Goal: Information Seeking & Learning: Learn about a topic

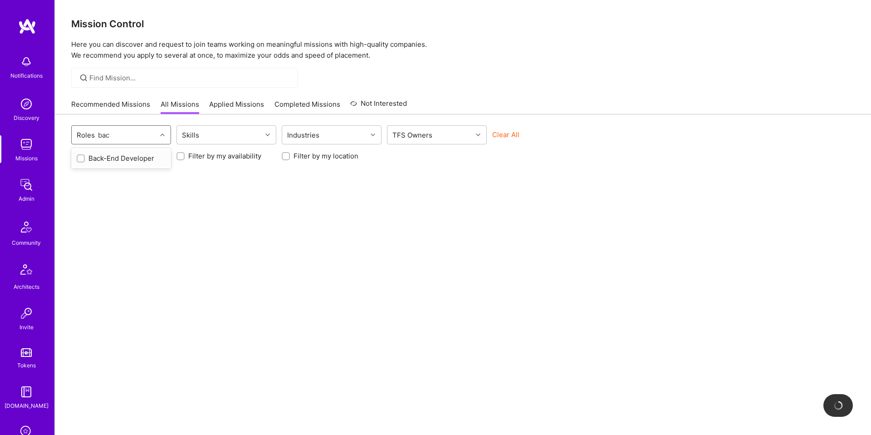
type input "back"
click at [133, 159] on div "Back-End Developer" at bounding box center [121, 158] width 89 height 10
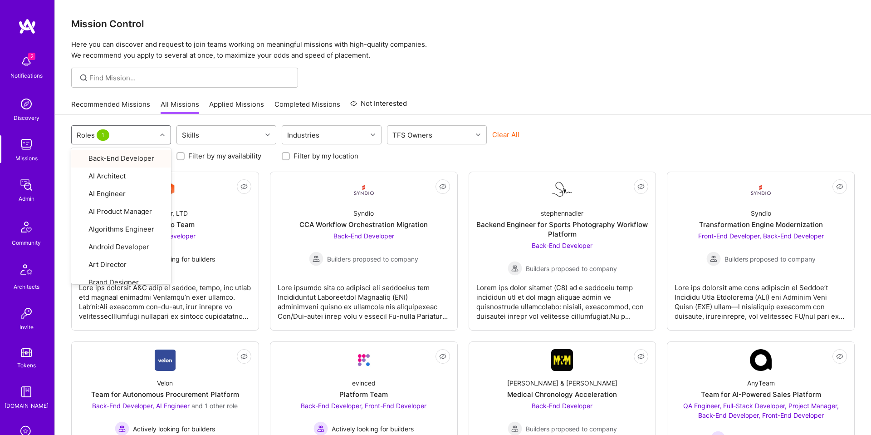
click at [241, 140] on div "Skills" at bounding box center [219, 135] width 85 height 18
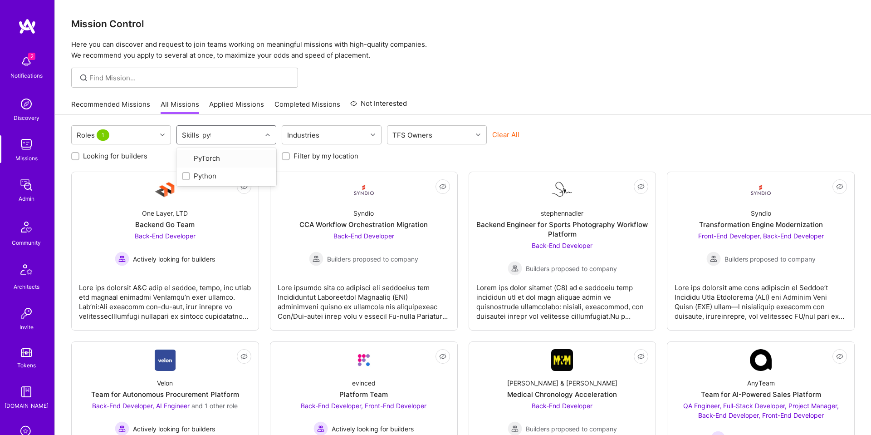
type input "pyth"
click at [222, 155] on div "Python" at bounding box center [226, 158] width 89 height 10
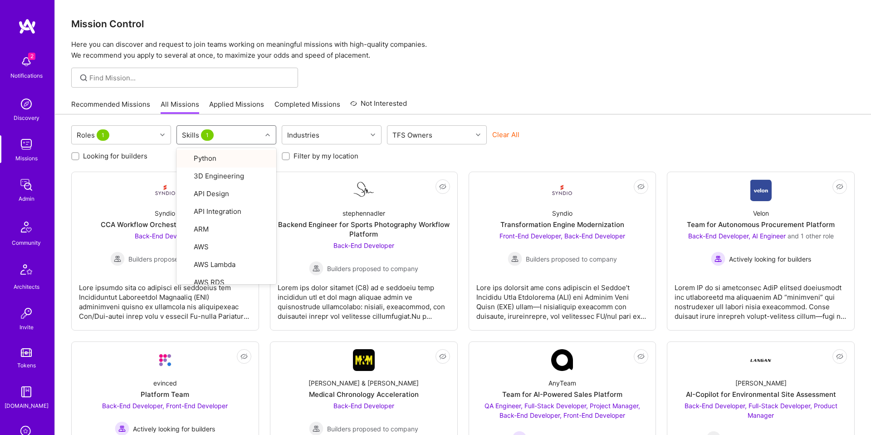
drag, startPoint x: 617, startPoint y: 117, endPoint x: 609, endPoint y: 120, distance: 8.0
click at [617, 117] on div "Roles 1 option Python, selected. option Python focused, 1 of 119. 119 results a…" at bounding box center [463, 317] width 816 height 407
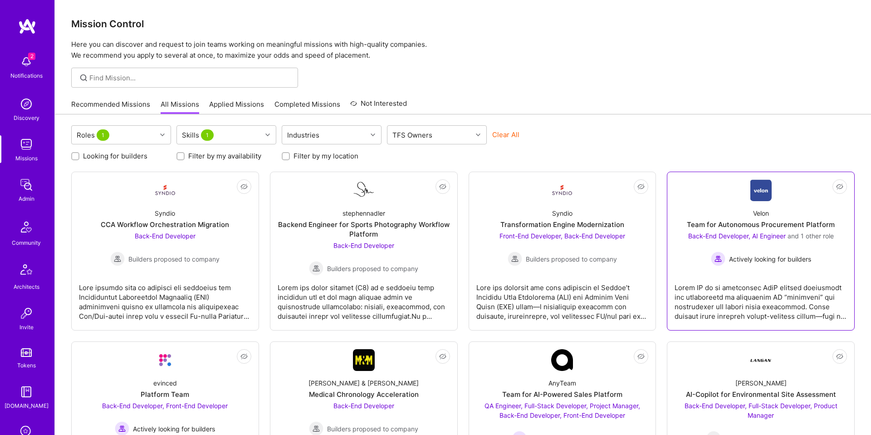
scroll to position [87, 0]
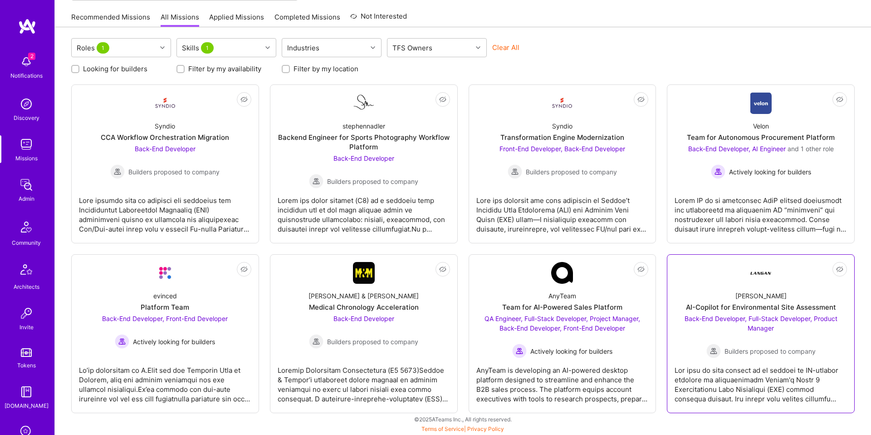
click at [737, 327] on div "Back-End Developer, Full-Stack Developer, Product Manager Builders proposed to …" at bounding box center [761, 335] width 172 height 44
click at [744, 188] on div at bounding box center [761, 210] width 172 height 45
click at [593, 188] on link "Not Interested Syndio Transformation Engine Modernization Front-End Developer, …" at bounding box center [562, 163] width 172 height 143
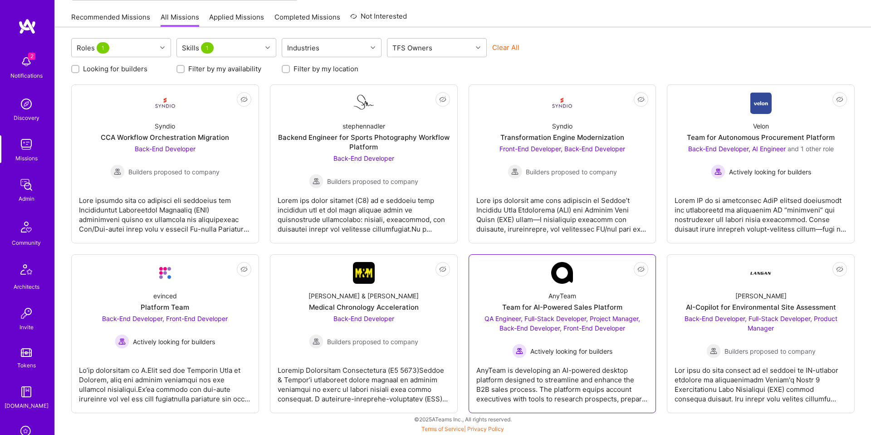
click at [580, 307] on div "Team for AI-Powered Sales Platform" at bounding box center [562, 307] width 120 height 10
click at [384, 285] on div "Morgan & Morgan Medical Chronology Acceleration Back-End Developer Builders pro…" at bounding box center [364, 316] width 172 height 65
click at [385, 206] on div at bounding box center [364, 210] width 172 height 45
drag, startPoint x: 200, startPoint y: 164, endPoint x: 201, endPoint y: 176, distance: 12.8
click at [200, 164] on div "Back-End Developer Builders proposed to company" at bounding box center [164, 161] width 109 height 35
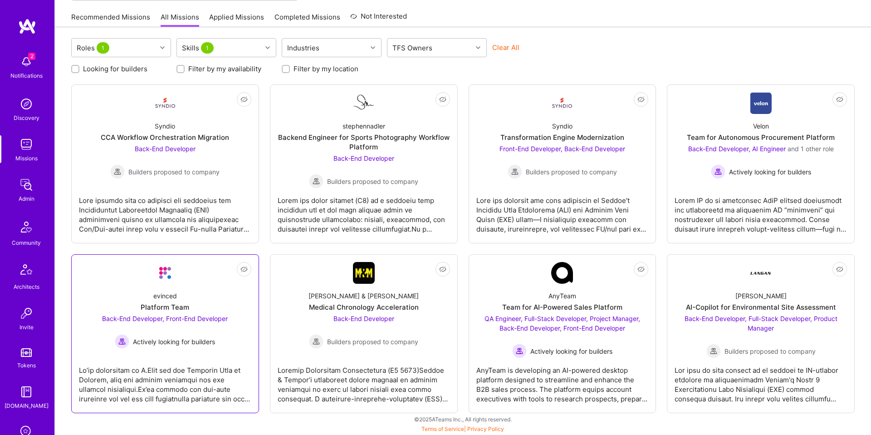
click at [201, 284] on div "evinced Platform Team Back-End Developer, Front-End Developer Actively looking …" at bounding box center [165, 316] width 172 height 65
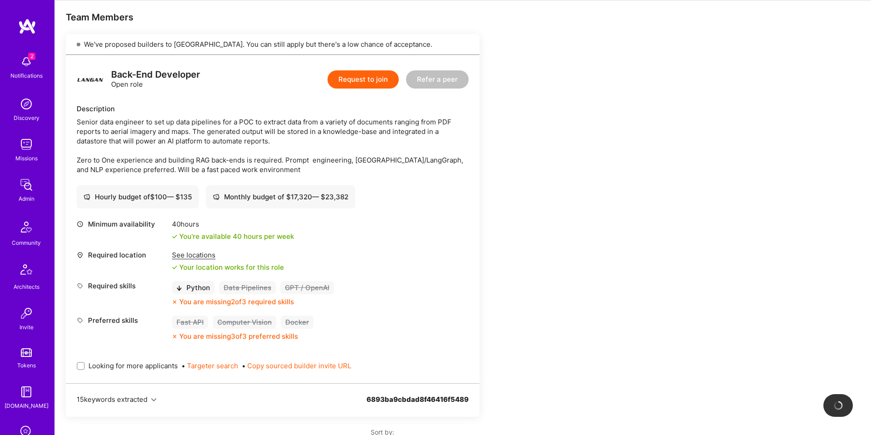
scroll to position [164, 0]
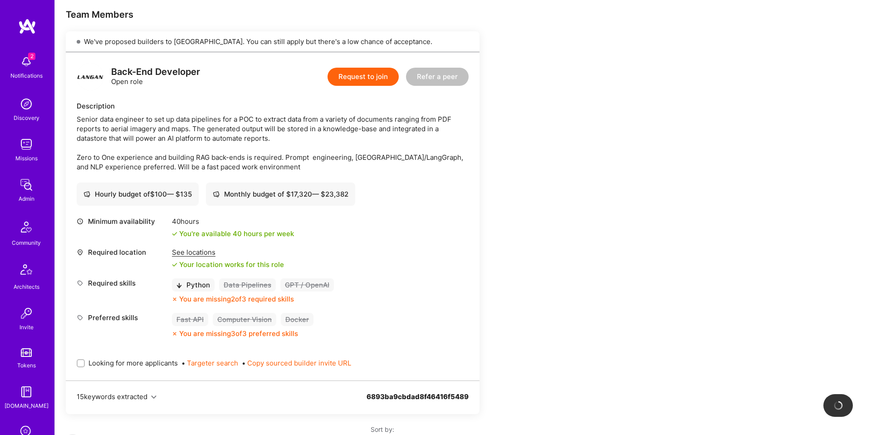
click at [189, 250] on div "See locations" at bounding box center [228, 252] width 112 height 10
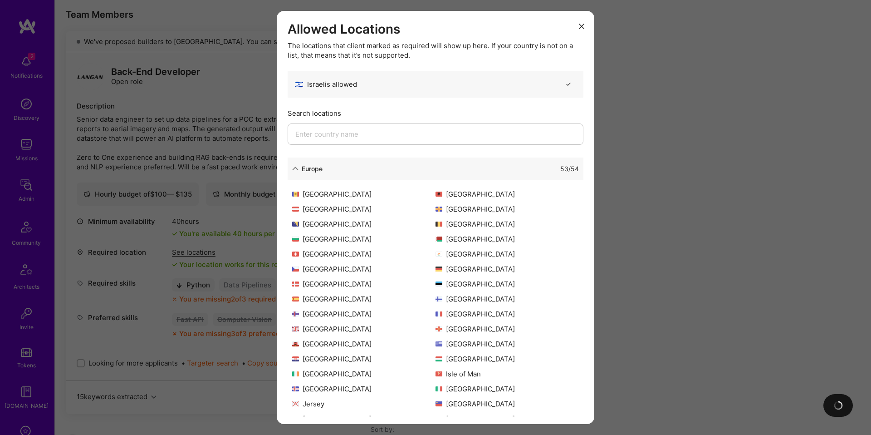
click at [313, 169] on div "Europe" at bounding box center [312, 169] width 21 height 10
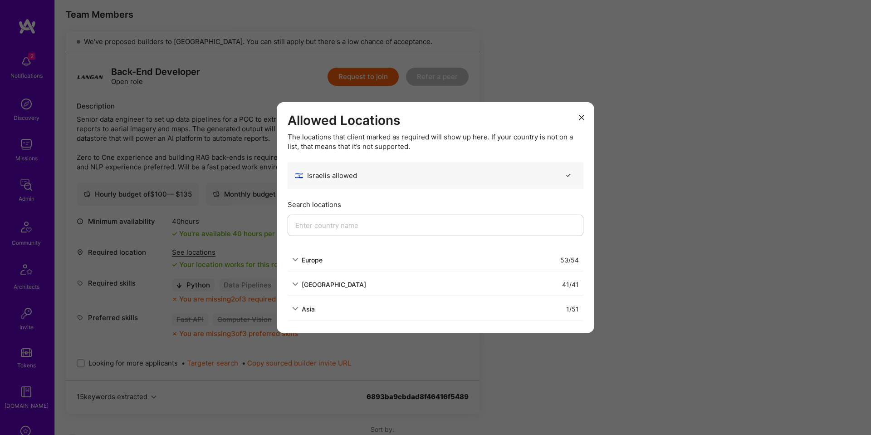
click at [726, 244] on div "Allowed Locations The locations that client marked as required will show up her…" at bounding box center [435, 217] width 871 height 435
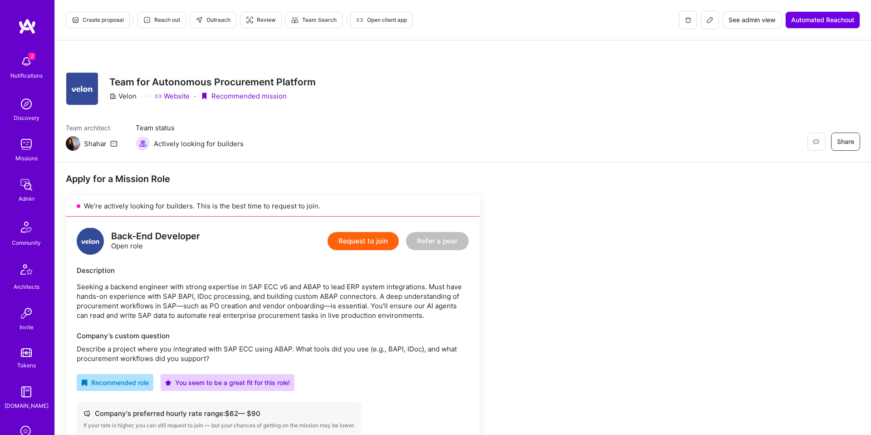
scroll to position [117, 0]
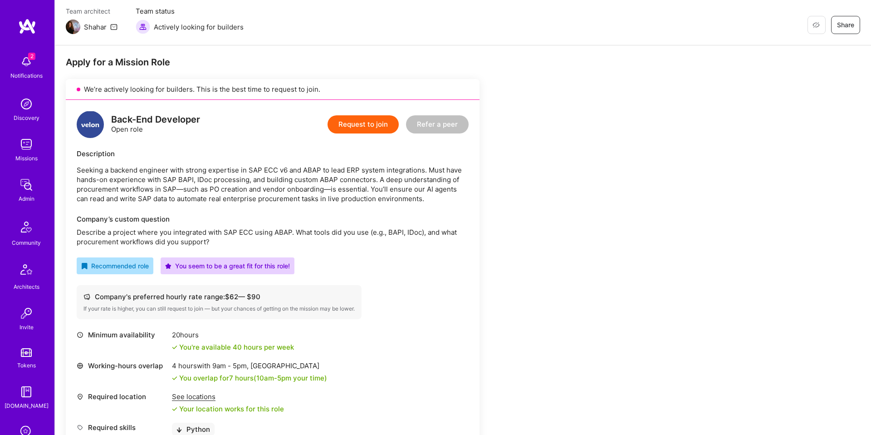
click at [202, 393] on div "See locations" at bounding box center [228, 397] width 112 height 10
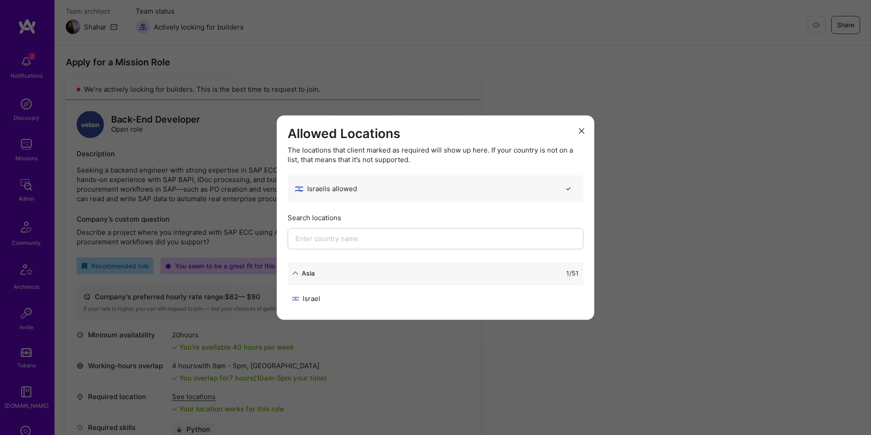
click at [714, 290] on div "Allowed Locations The locations that client marked as required will show up her…" at bounding box center [435, 217] width 871 height 435
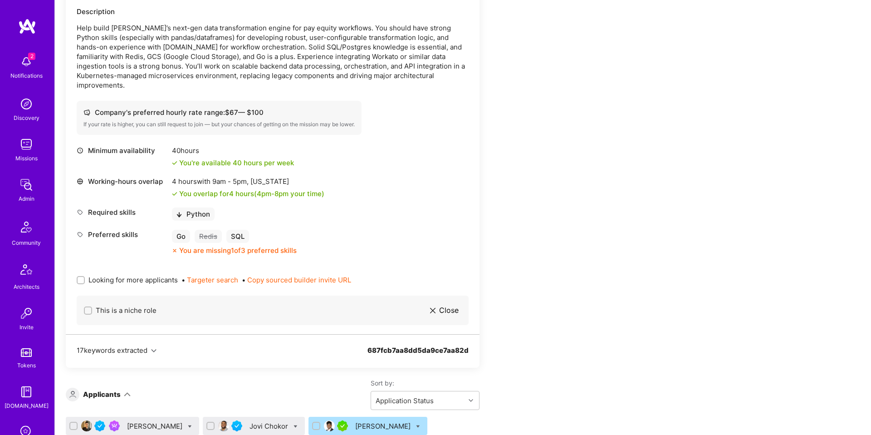
scroll to position [1014, 0]
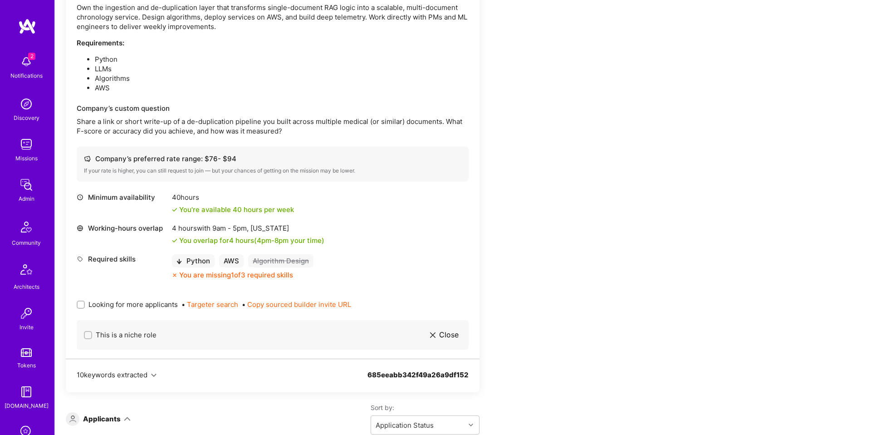
scroll to position [277, 0]
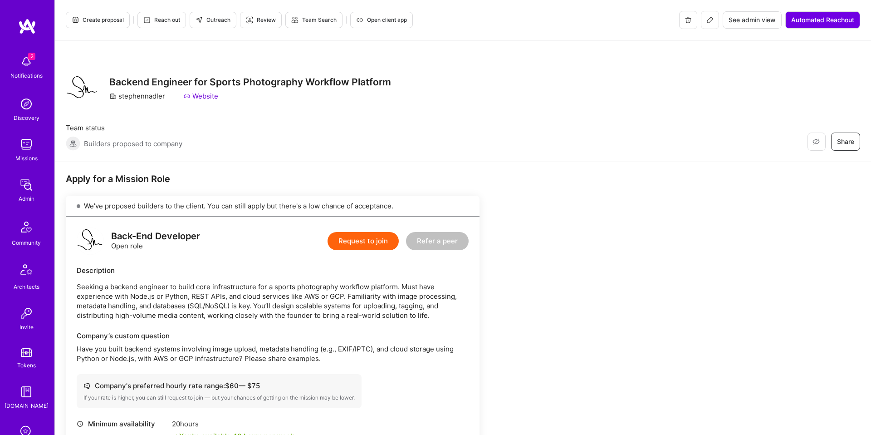
scroll to position [164, 0]
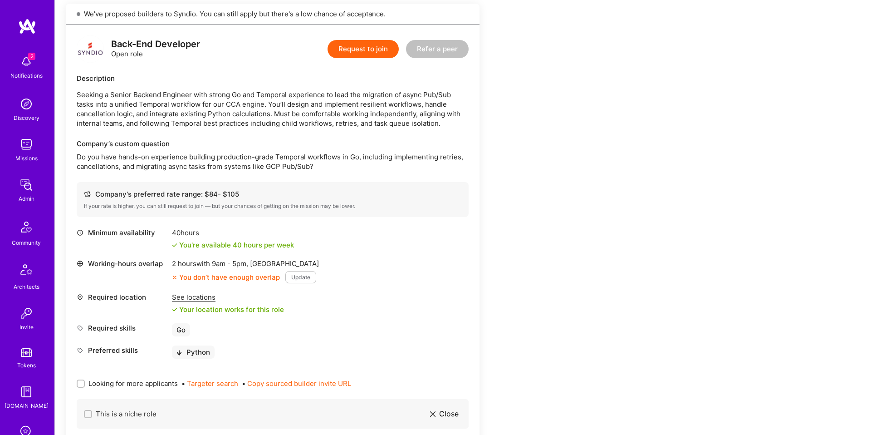
click at [196, 297] on div "See locations" at bounding box center [228, 297] width 112 height 10
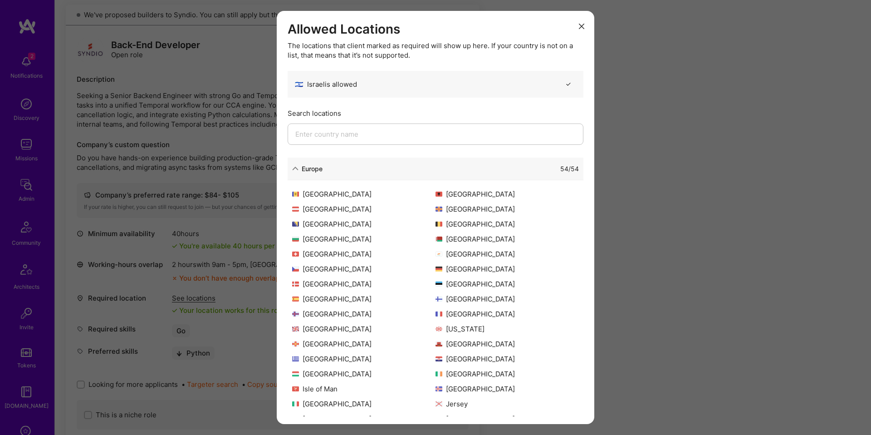
click at [307, 164] on div "Europe" at bounding box center [312, 169] width 21 height 10
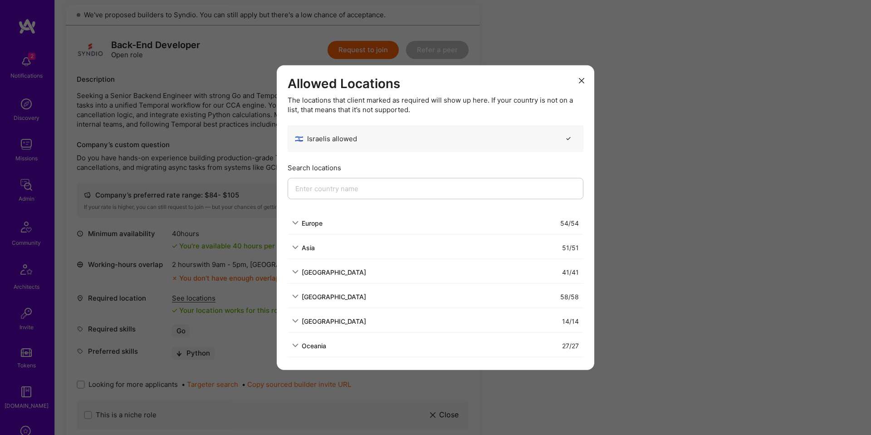
click at [644, 315] on div "Allowed Locations The locations that client marked as required will show up her…" at bounding box center [435, 217] width 871 height 435
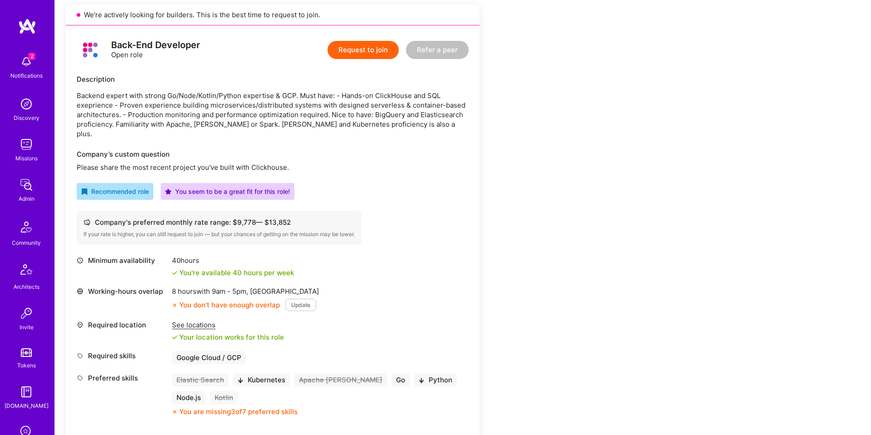
scroll to position [192, 0]
click at [206, 318] on div "See locations" at bounding box center [228, 323] width 112 height 10
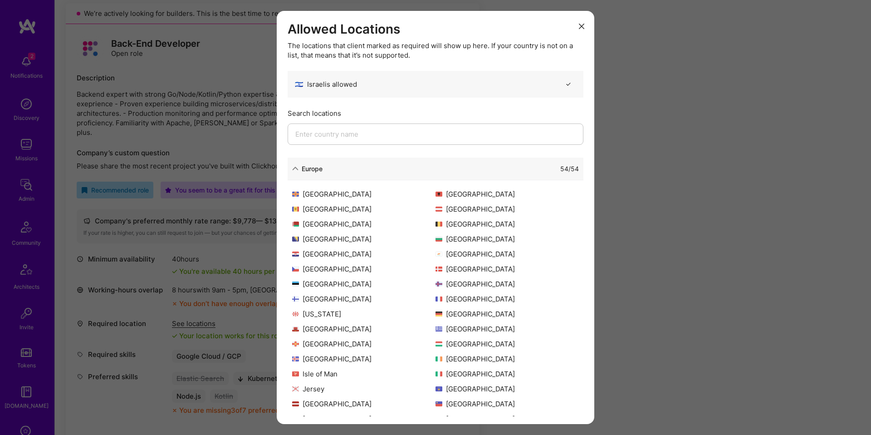
click at [354, 178] on div "Europe 54 / 54" at bounding box center [436, 168] width 296 height 23
click at [355, 170] on div "54 / 54" at bounding box center [451, 169] width 256 height 10
click at [324, 167] on div "54 / 54" at bounding box center [451, 169] width 256 height 10
click at [315, 168] on div "Europe" at bounding box center [312, 169] width 21 height 10
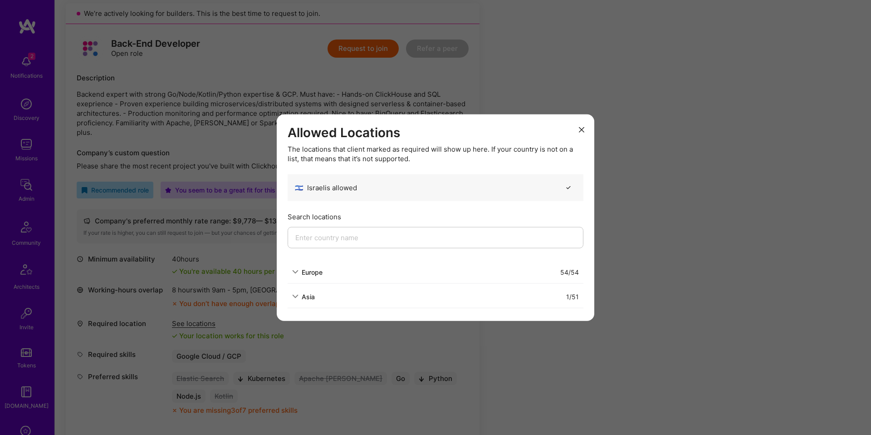
click at [657, 251] on div "Allowed Locations The locations that client marked as required will show up her…" at bounding box center [435, 217] width 871 height 435
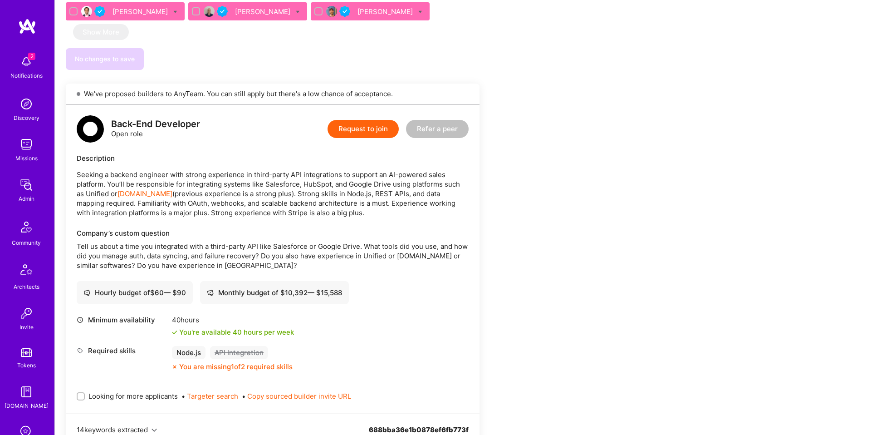
scroll to position [2086, 0]
